Goal: Information Seeking & Learning: Check status

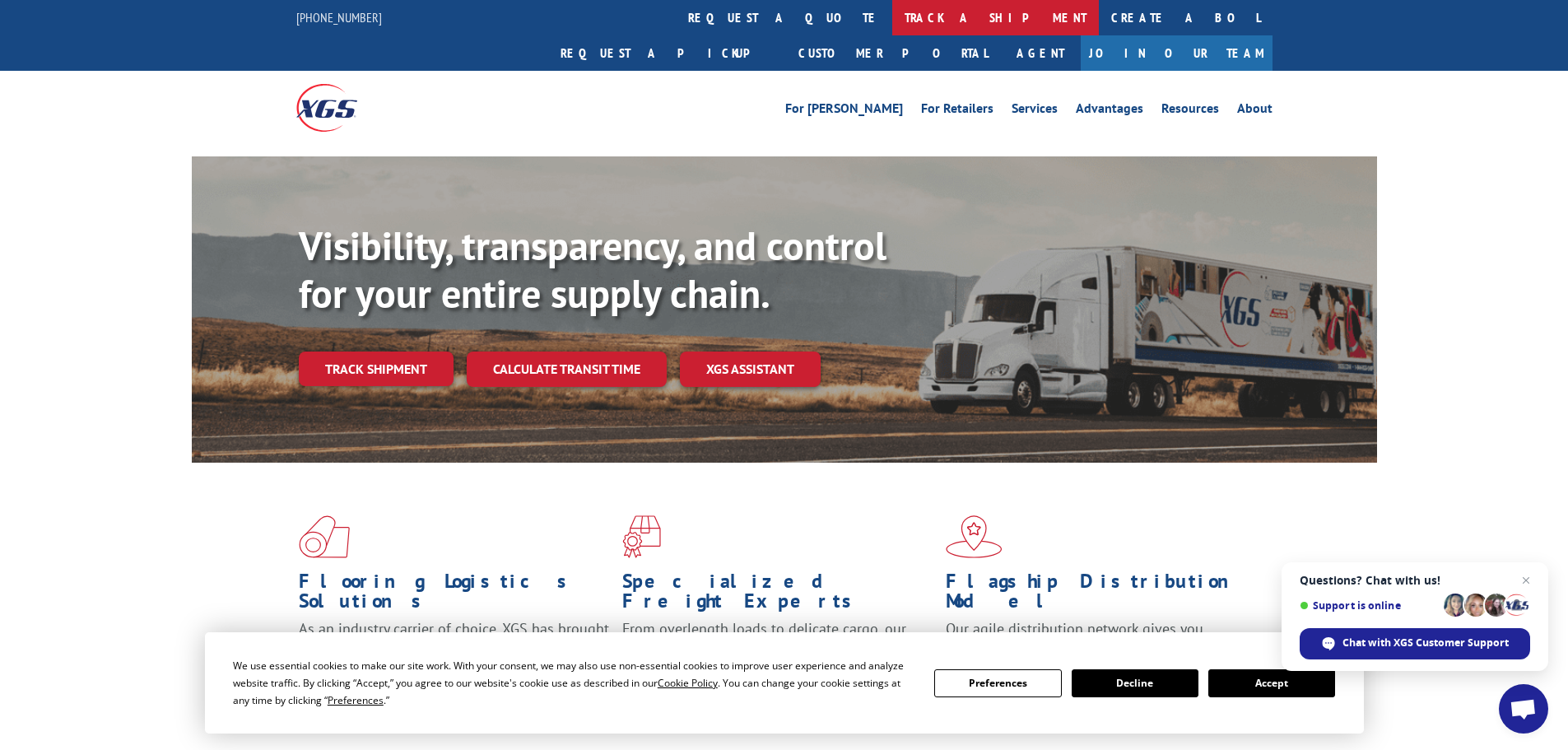
click at [892, 13] on link "track a shipment" at bounding box center [995, 18] width 207 height 35
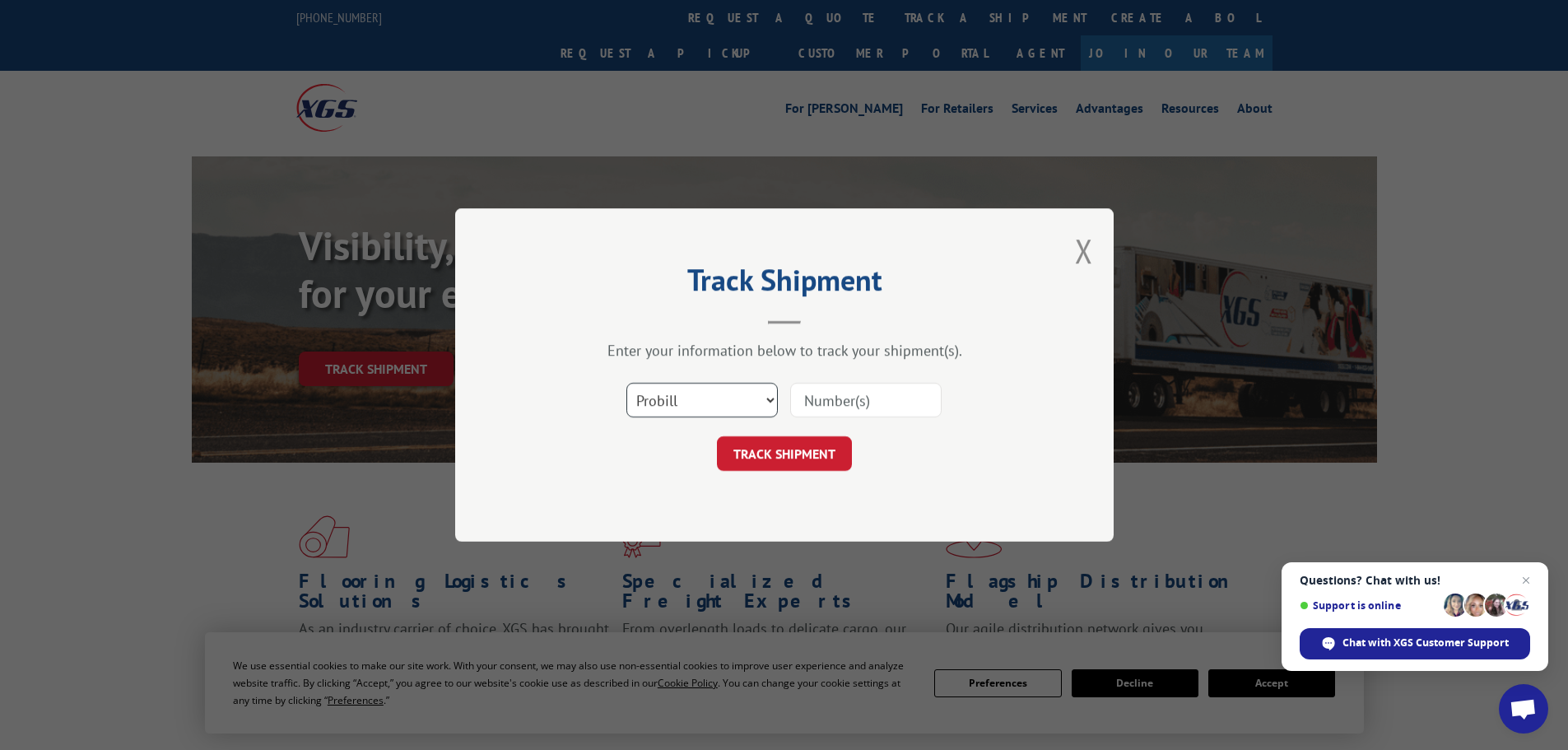
click at [760, 396] on select "Select category... Probill BOL PO" at bounding box center [702, 399] width 151 height 34
select select "bol"
click at [626, 383] on select "Select category... Probill BOL PO" at bounding box center [702, 399] width 151 height 34
paste input "5509666"
type input "5509666"
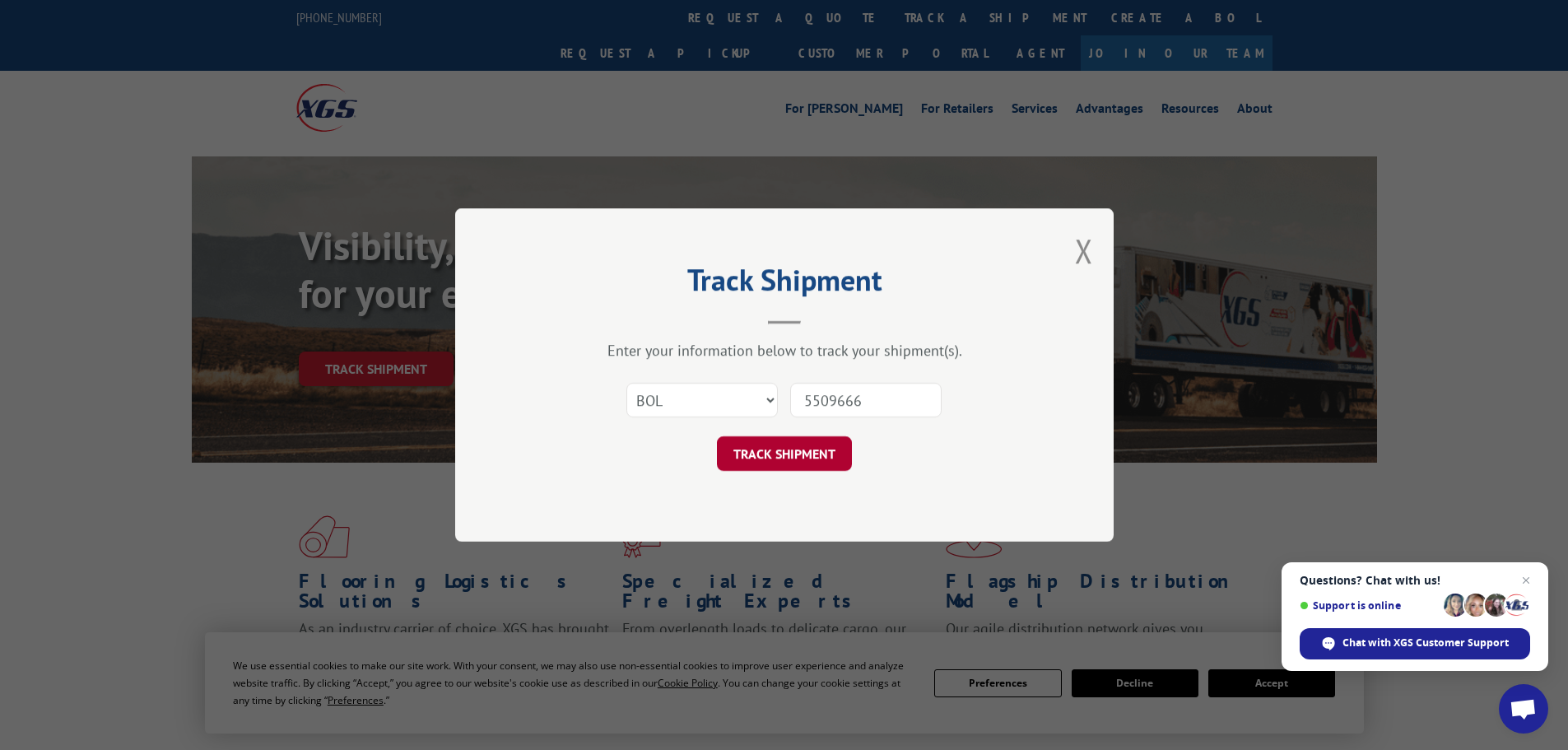
click at [801, 457] on button "TRACK SHIPMENT" at bounding box center [784, 453] width 135 height 34
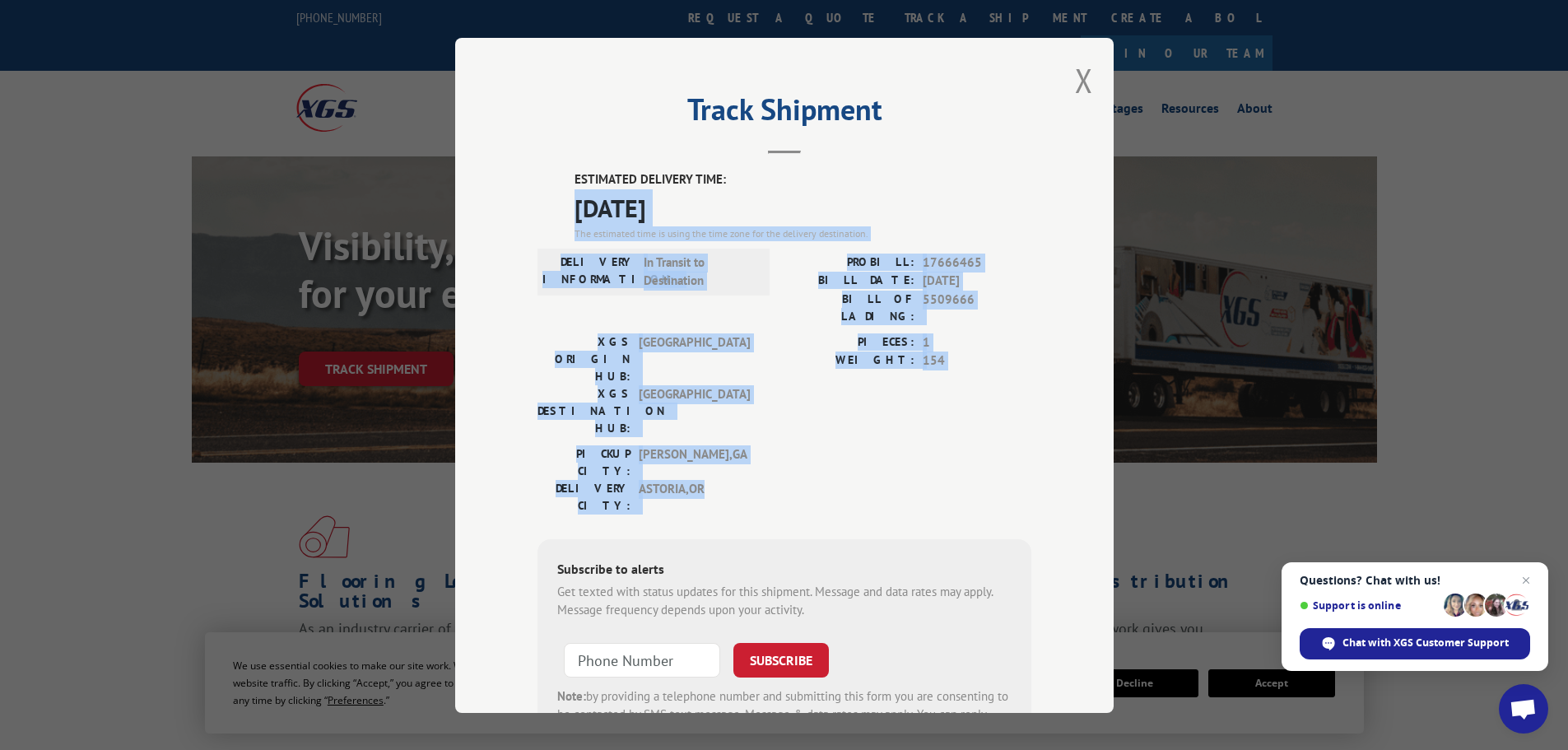
drag, startPoint x: 558, startPoint y: 206, endPoint x: 985, endPoint y: 403, distance: 470.3
click at [985, 403] on div "ESTIMATED DELIVERY TIME: [DATE] The estimated time is using the time zone for t…" at bounding box center [784, 467] width 494 height 592
copy div "[DATE] The estimated time is using the time zone for the delivery destination. …"
click at [1084, 78] on button "Close modal" at bounding box center [1084, 81] width 18 height 44
